Goal: Task Accomplishment & Management: Manage account settings

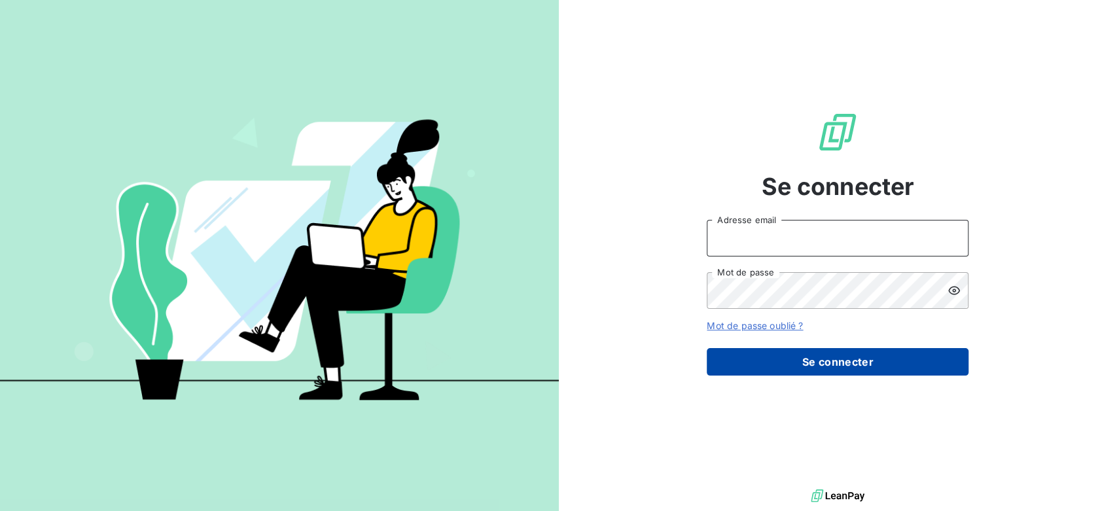
type input "[EMAIL_ADDRESS][DOMAIN_NAME]"
click at [756, 356] on button "Se connecter" at bounding box center [838, 361] width 262 height 27
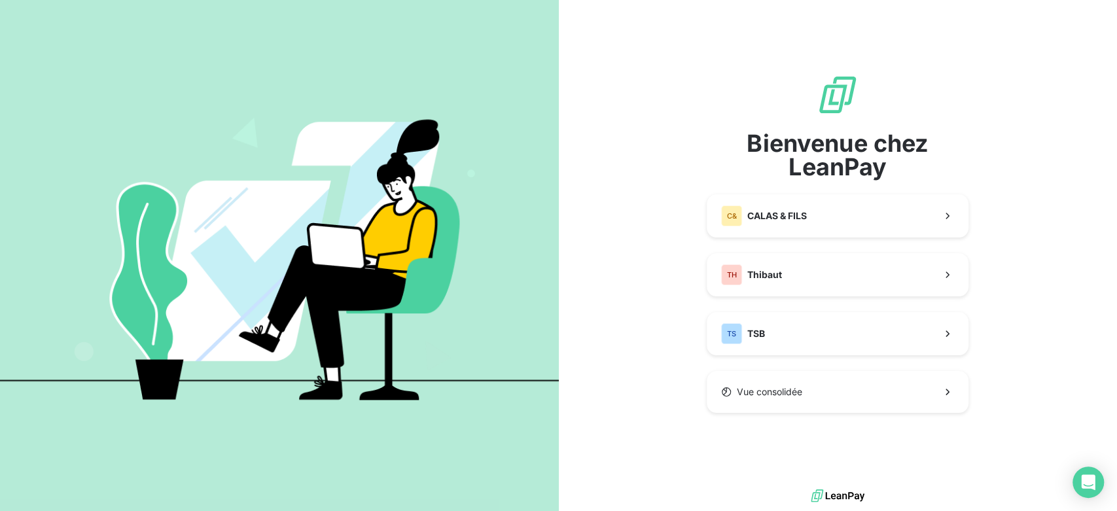
click at [798, 298] on div "Bienvenue chez LeanPay C& CALAS & FILS TH [PERSON_NAME] consolidée" at bounding box center [838, 243] width 262 height 339
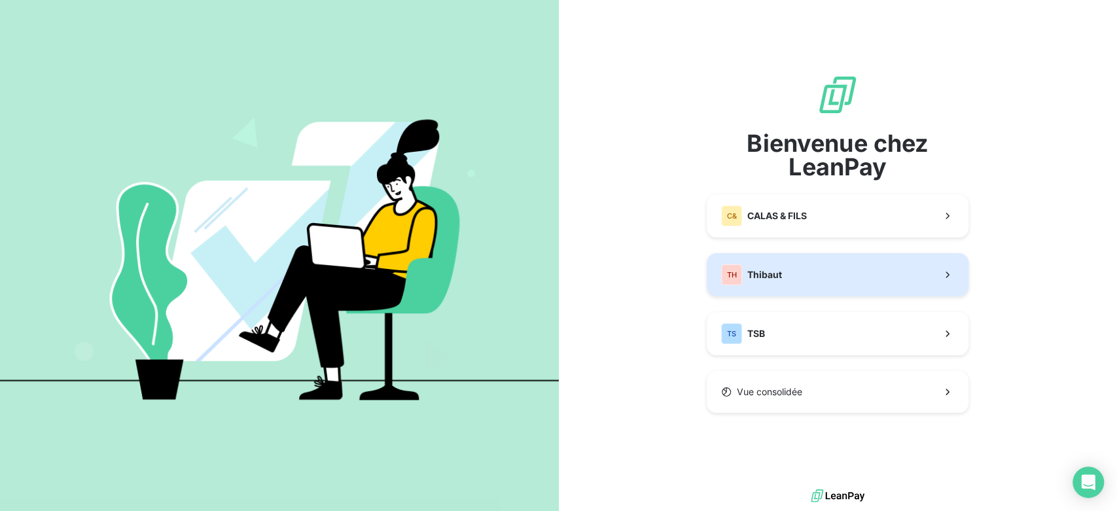
click at [808, 283] on button "TH Thibaut" at bounding box center [838, 274] width 262 height 43
